Goal: Information Seeking & Learning: Check status

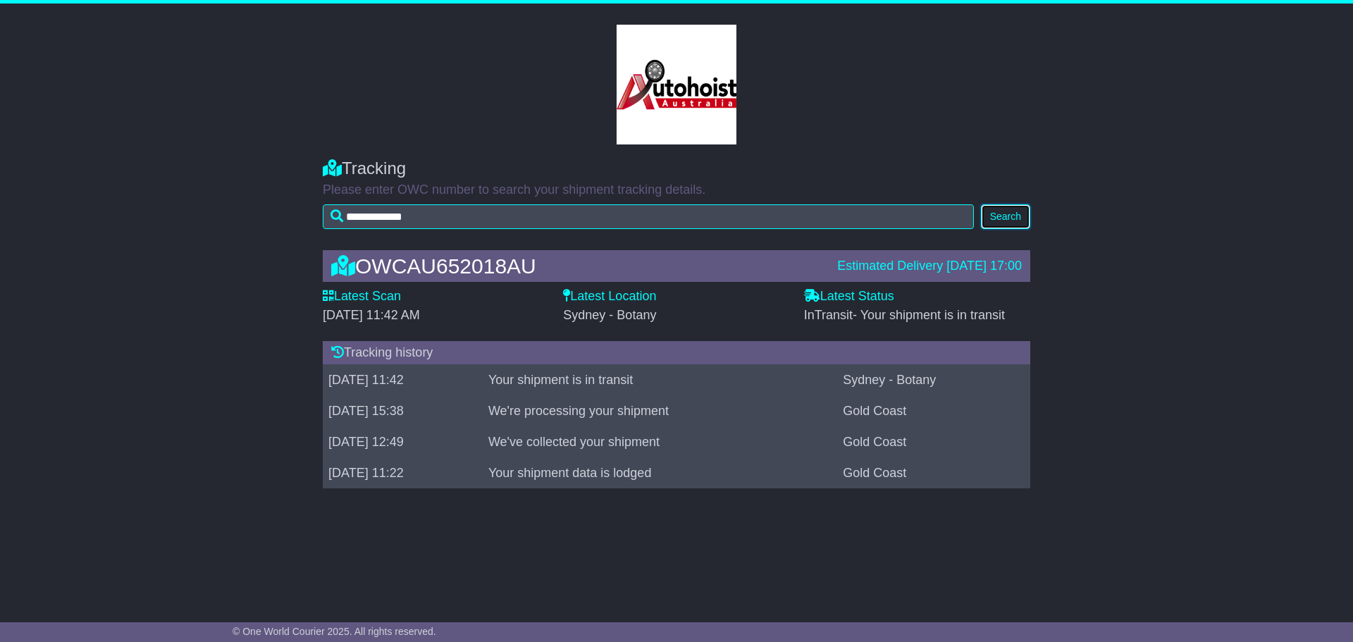
click at [1007, 215] on button "Search" at bounding box center [1005, 216] width 49 height 25
click at [1005, 216] on button "Search" at bounding box center [1005, 216] width 49 height 25
click at [1004, 220] on button "Search" at bounding box center [1005, 216] width 49 height 25
